Goal: Transaction & Acquisition: Purchase product/service

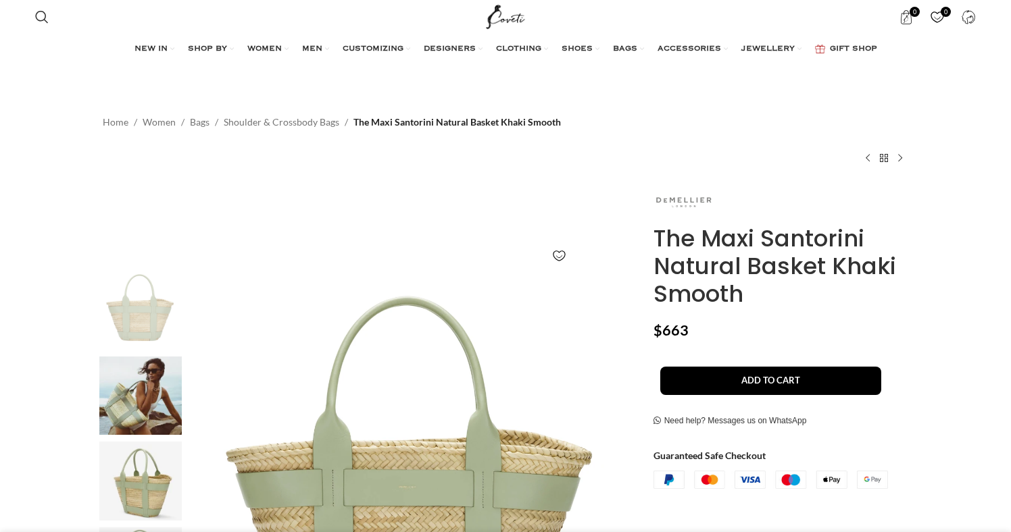
scroll to position [0, 142]
click at [676, 203] on img at bounding box center [683, 202] width 61 height 32
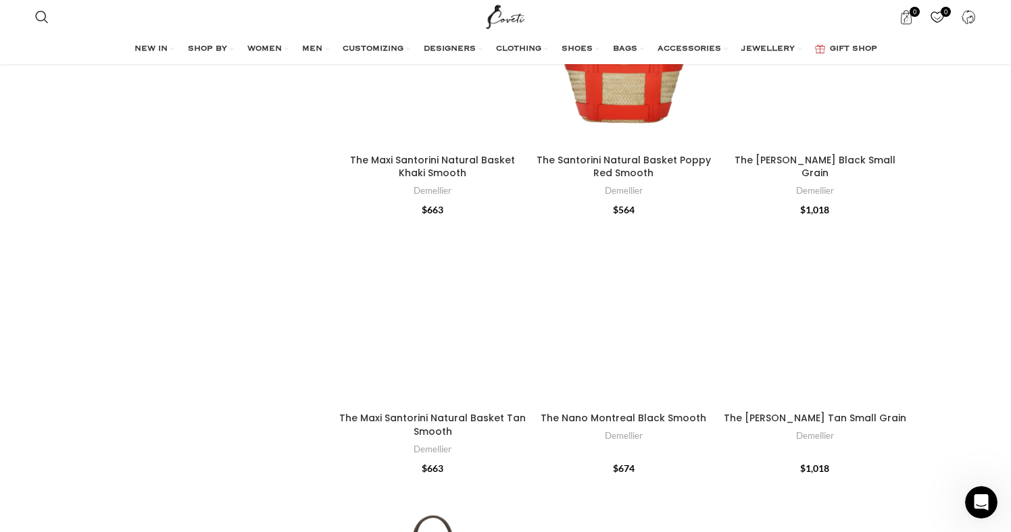
scroll to position [2506, 0]
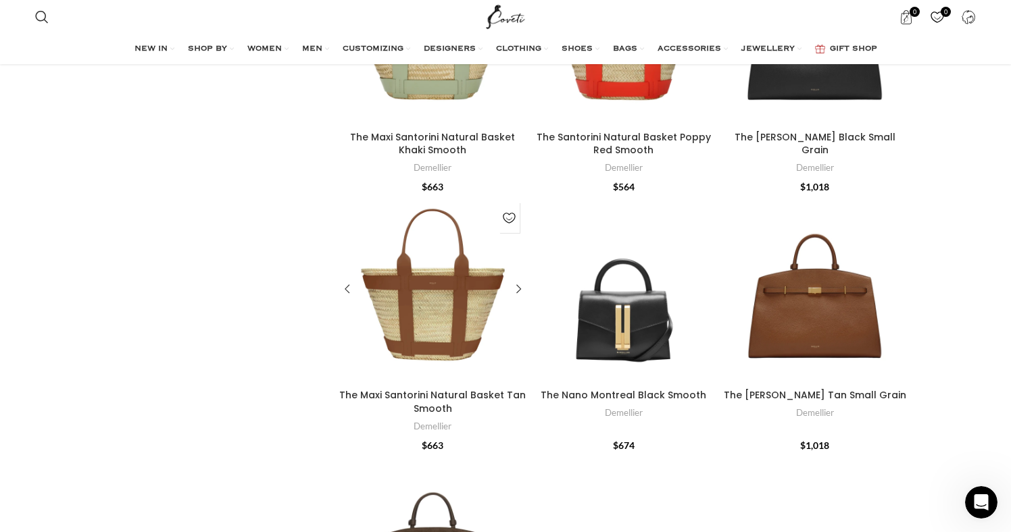
click at [427, 317] on div "The Maxi Santorini Natural Basket Tan Smooth" at bounding box center [432, 289] width 27 height 187
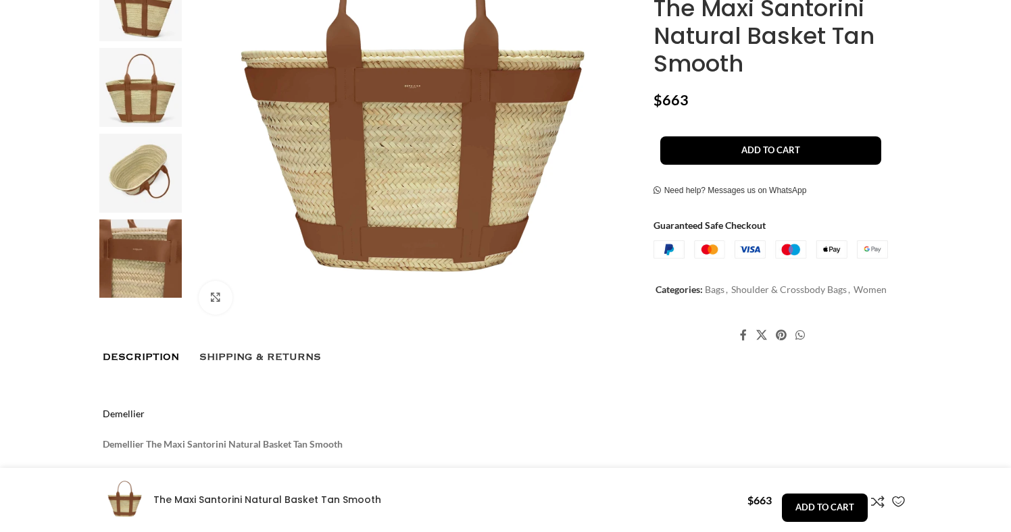
scroll to position [395, 0]
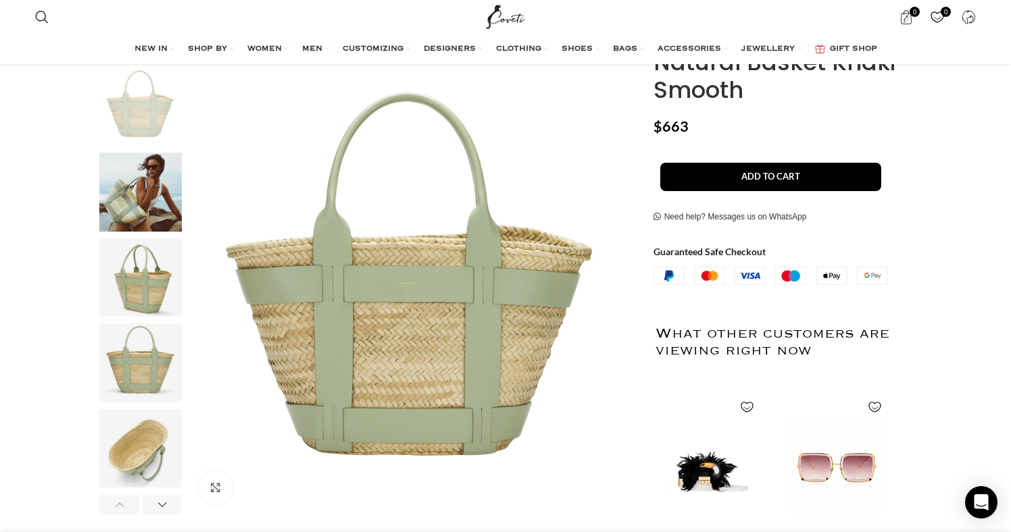
scroll to position [0, 142]
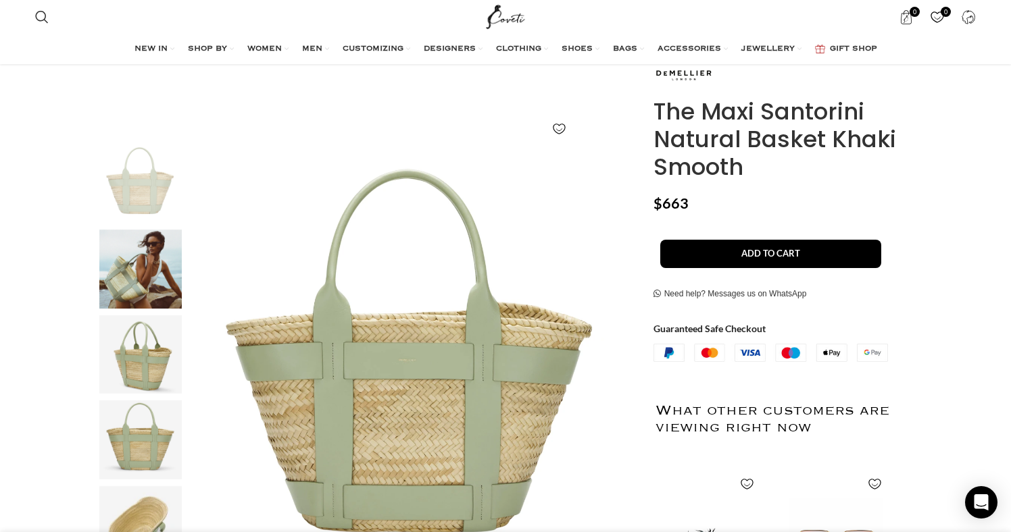
scroll to position [123, 0]
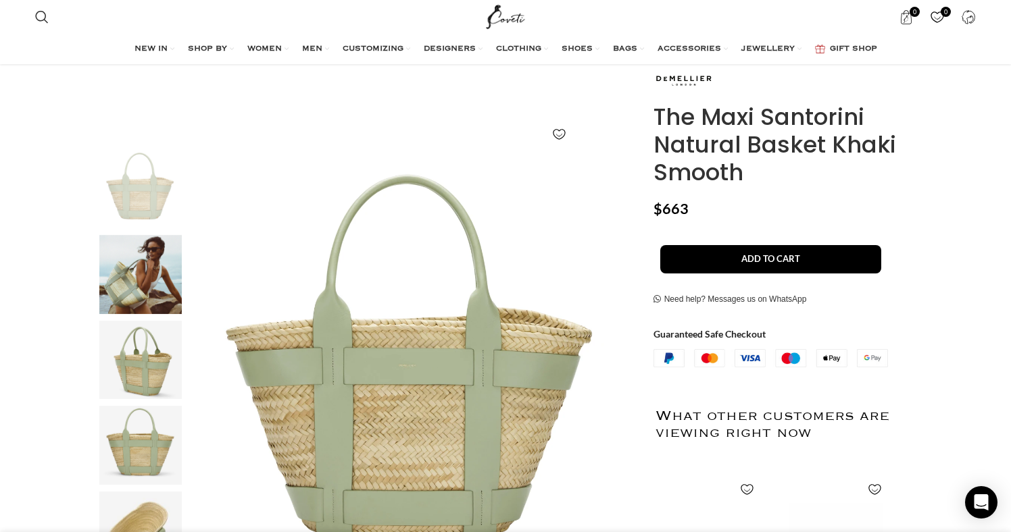
click at [737, 209] on p "$ 663" at bounding box center [780, 209] width 255 height 18
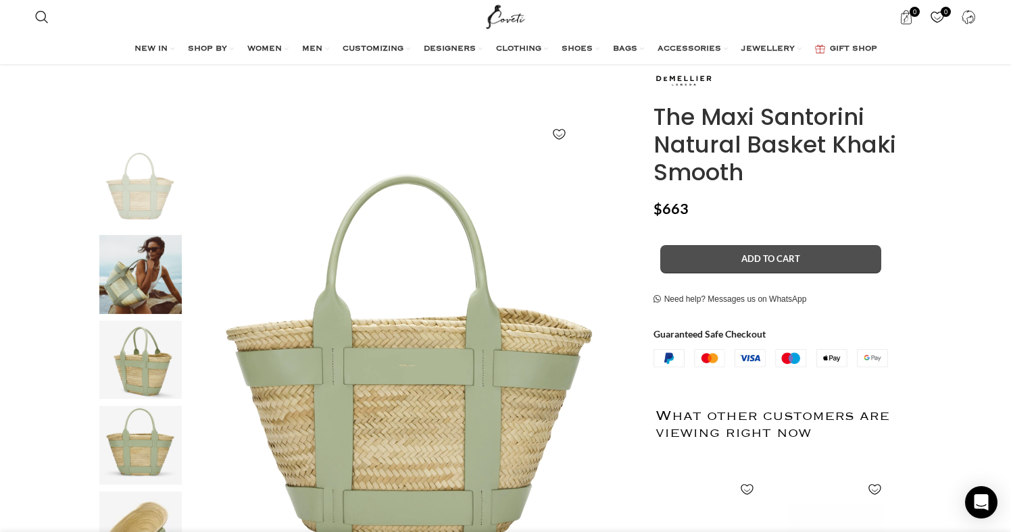
click at [738, 257] on button "Add to cart" at bounding box center [770, 259] width 221 height 28
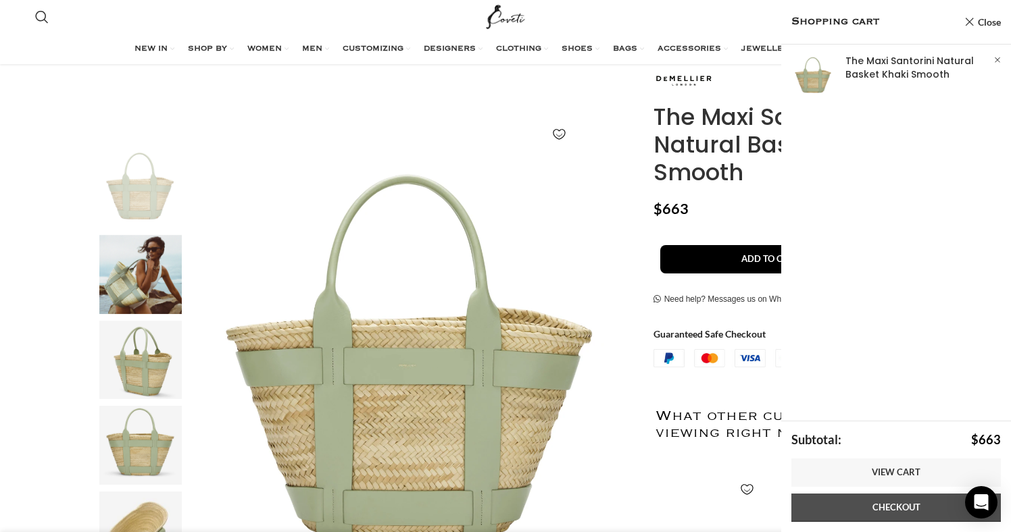
click at [888, 509] on link "Checkout" at bounding box center [895, 508] width 209 height 28
